Goal: Information Seeking & Learning: Check status

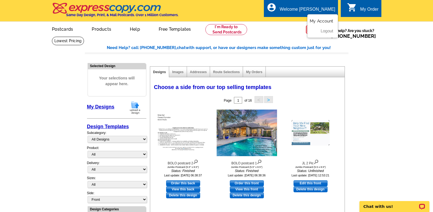
click at [323, 21] on link "My Account" at bounding box center [322, 21] width 24 height 5
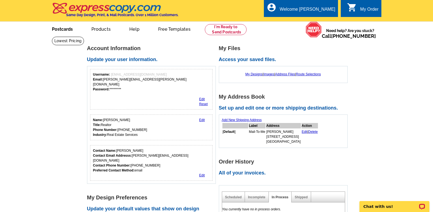
click at [58, 30] on link "Postcards" at bounding box center [62, 28] width 38 height 13
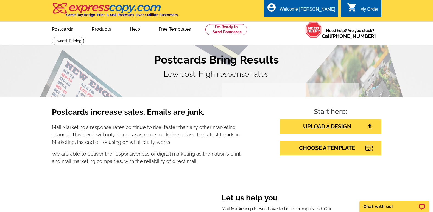
click at [358, 9] on link "0 shopping_cart My Order" at bounding box center [363, 9] width 32 height 7
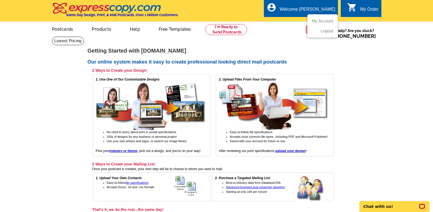
click at [321, 7] on div "Welcome [PERSON_NAME]" at bounding box center [307, 11] width 55 height 8
click at [323, 23] on link "My Account" at bounding box center [322, 21] width 24 height 5
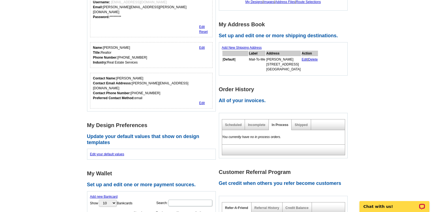
scroll to position [82, 0]
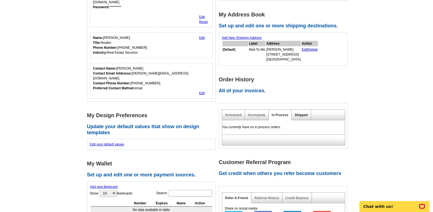
click at [303, 117] on link "Shipped" at bounding box center [300, 115] width 13 height 4
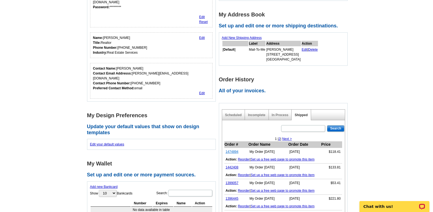
click at [231, 153] on link "1474894" at bounding box center [232, 152] width 13 height 4
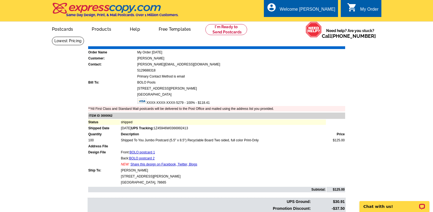
drag, startPoint x: 165, startPoint y: 128, endPoint x: 199, endPoint y: 127, distance: 34.0
click at [199, 127] on td "[DATE] UPS Tracking: 1Z45946W0366992413" at bounding box center [222, 128] width 205 height 5
copy span "1Z45946W0366992413"
